Goal: Task Accomplishment & Management: Complete application form

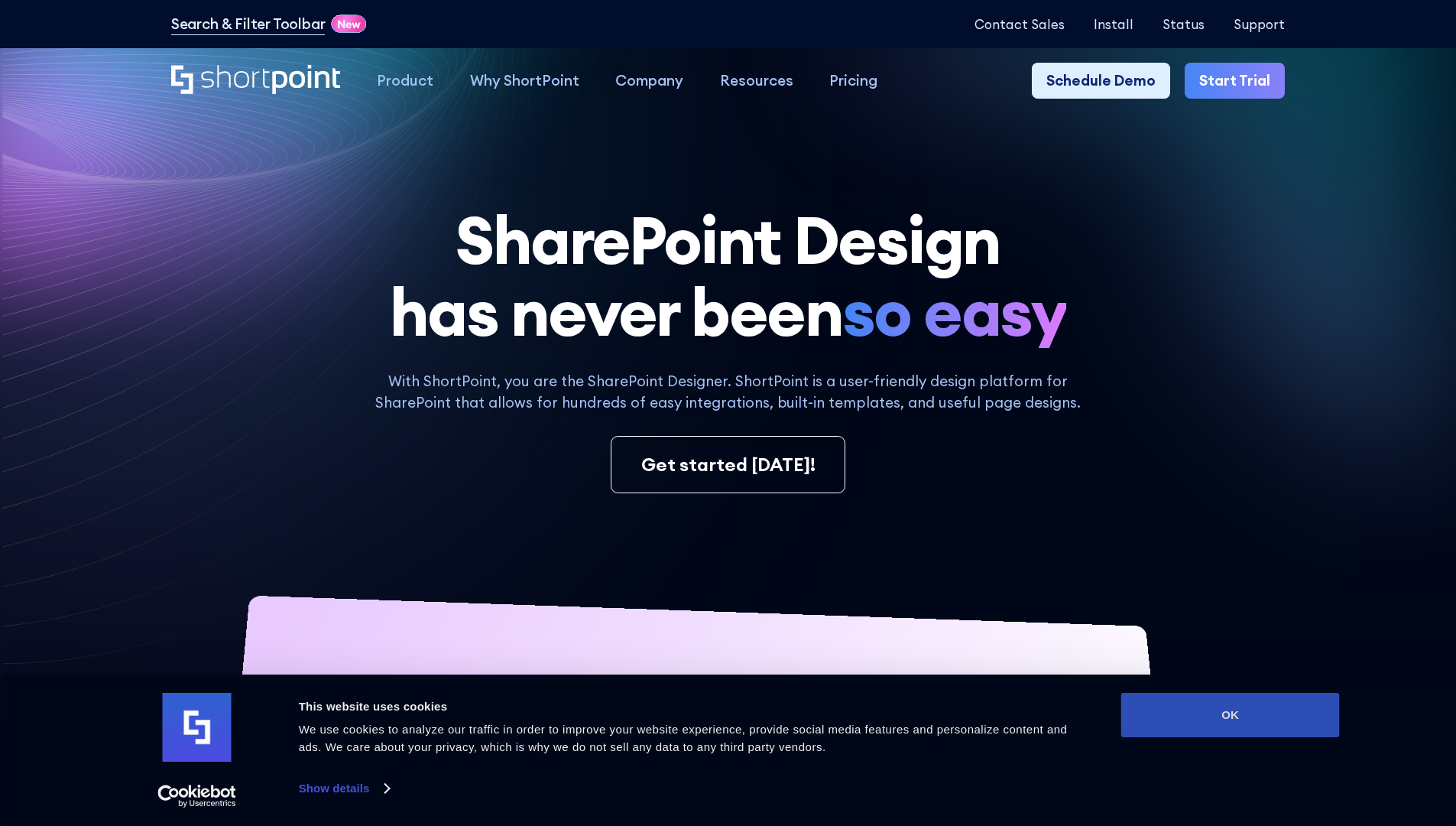
click at [1230, 715] on button "OK" at bounding box center [1231, 715] width 218 height 45
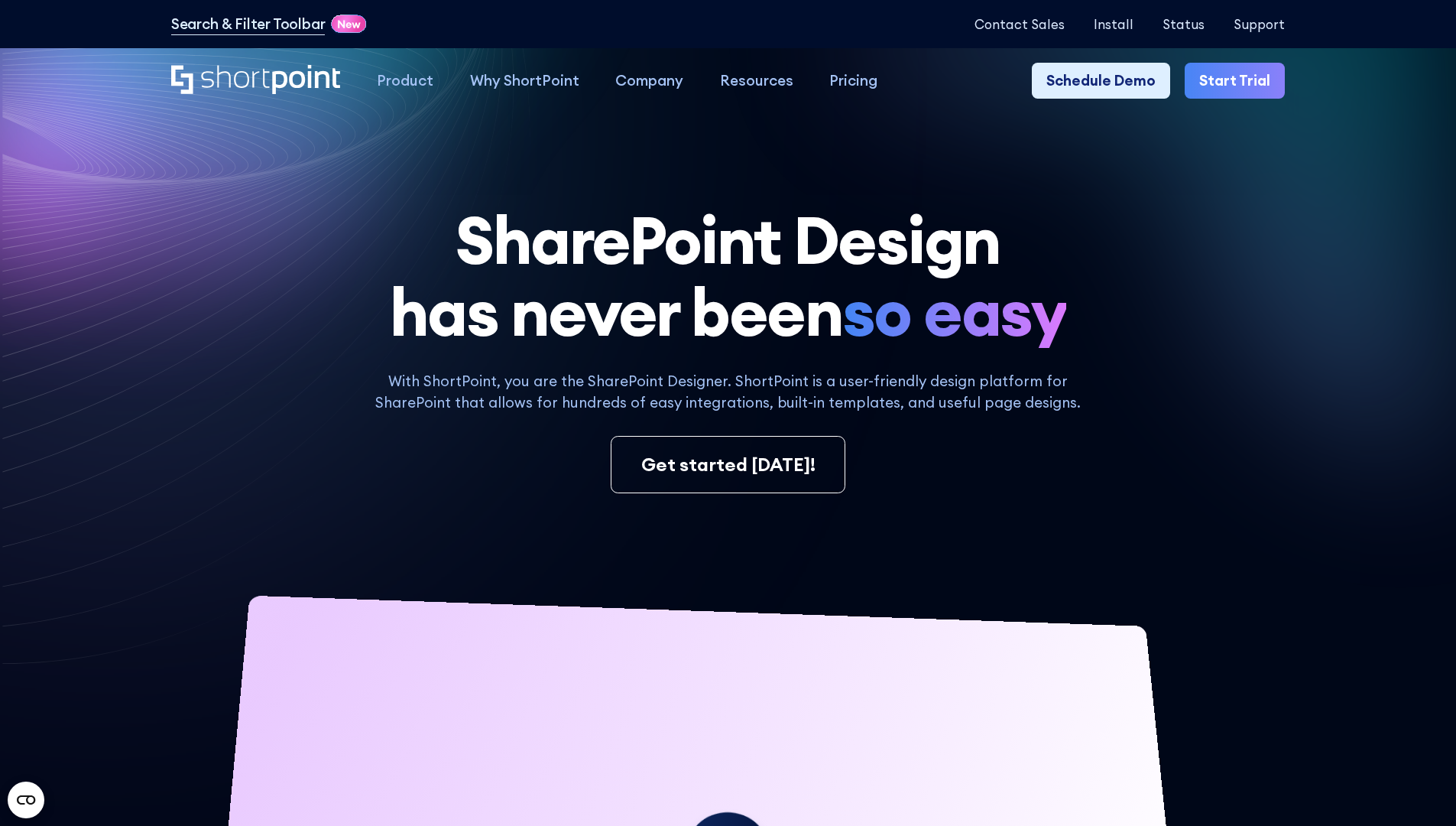
click at [1240, 81] on link "Start Trial" at bounding box center [1235, 80] width 100 height 37
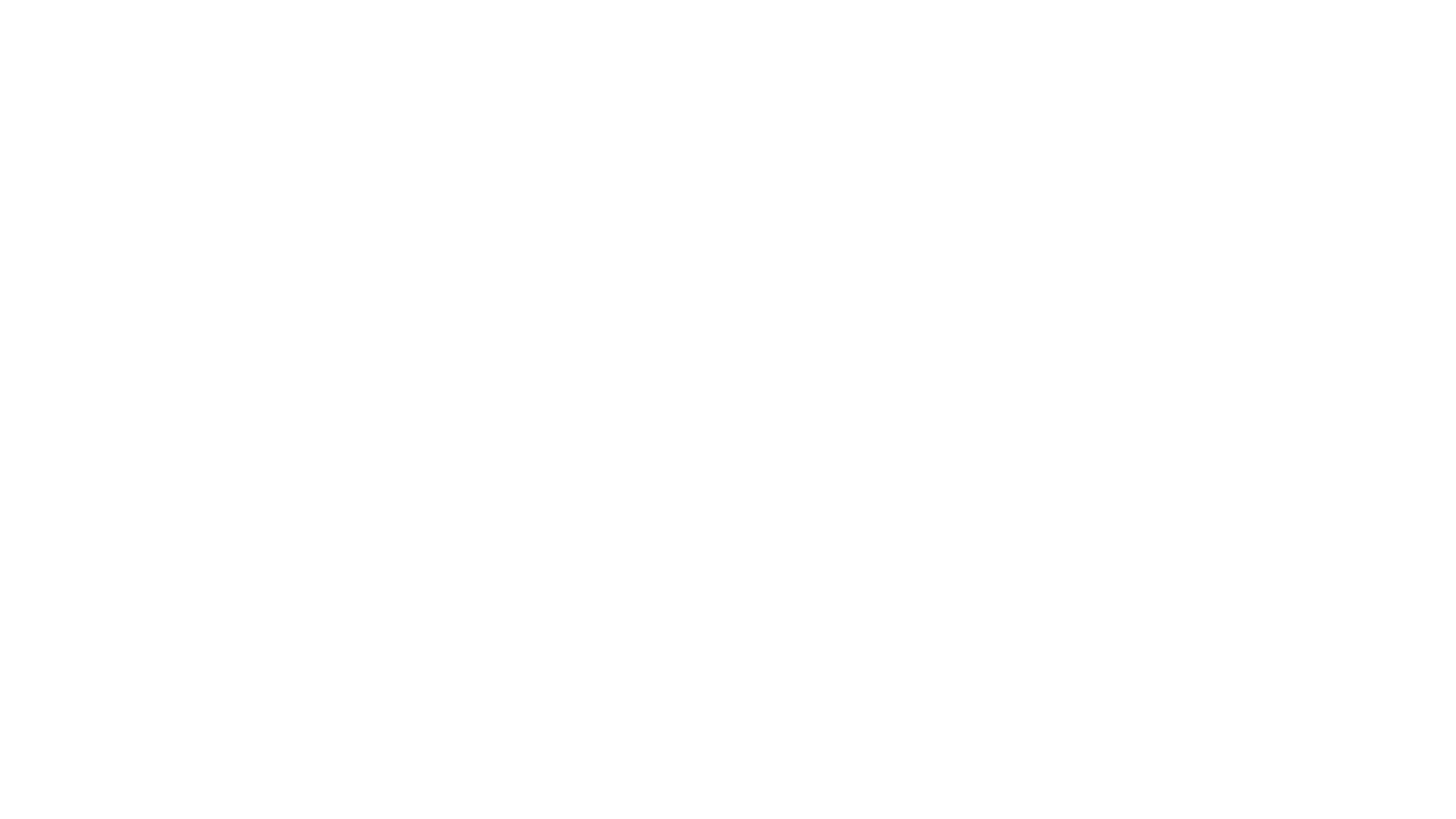
type input "Archebald"
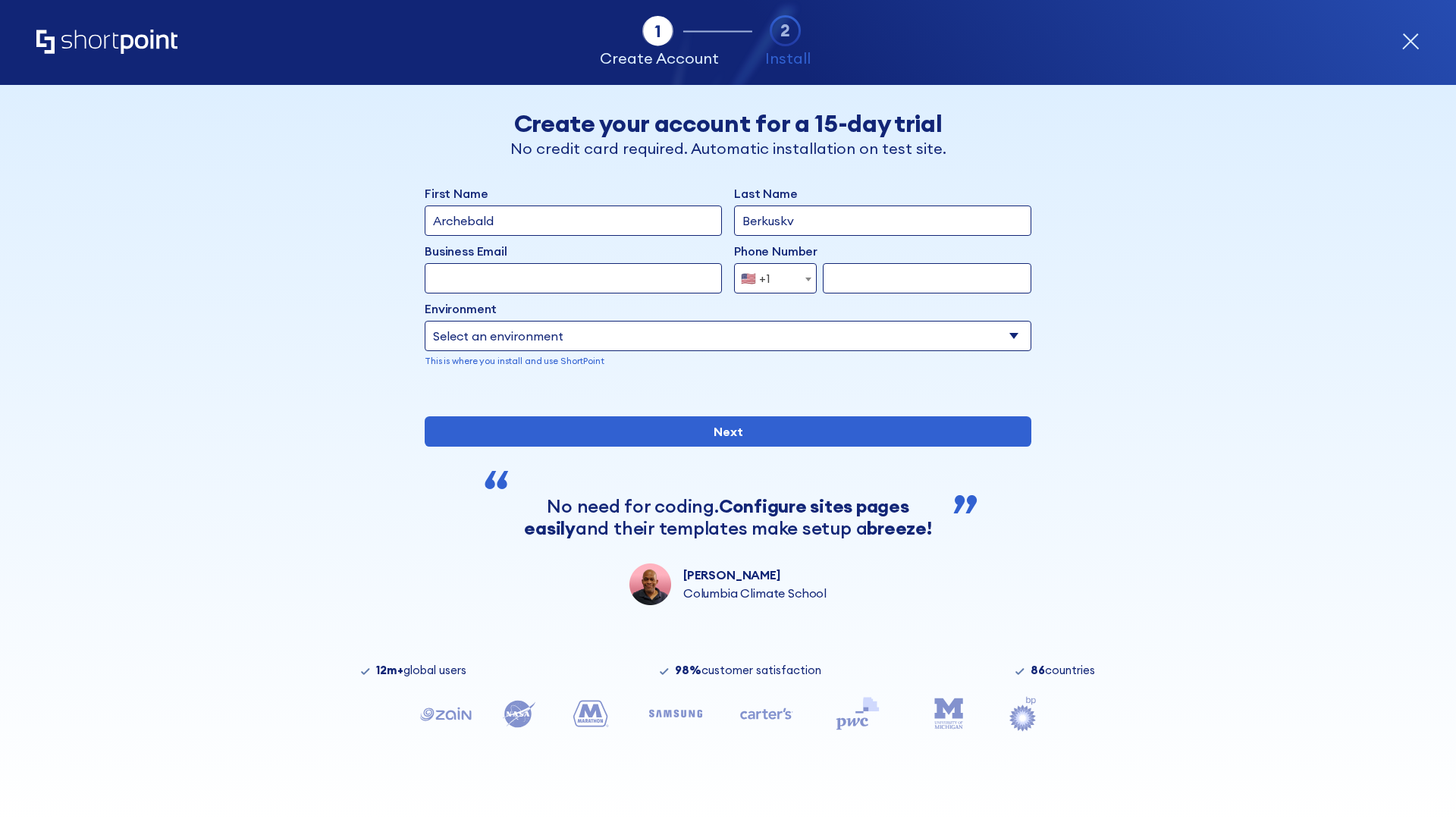
type input "Berkuskv"
type input "test@shortpoint.com"
type input "2125556789"
select select "Microsoft 365"
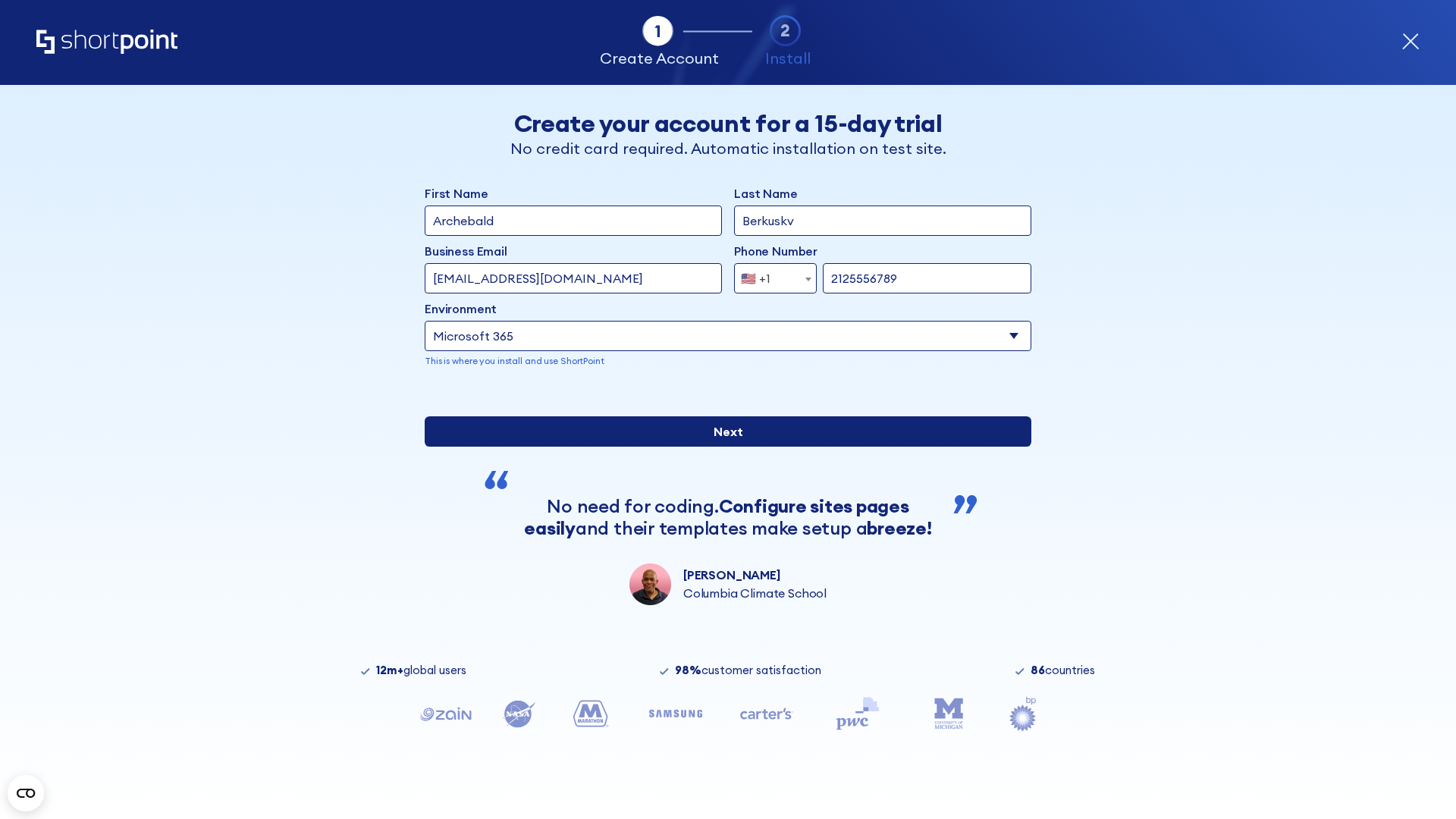
type input "2125556789"
click at [722, 447] on input "Next" at bounding box center [728, 431] width 606 height 31
